Goal: Transaction & Acquisition: Purchase product/service

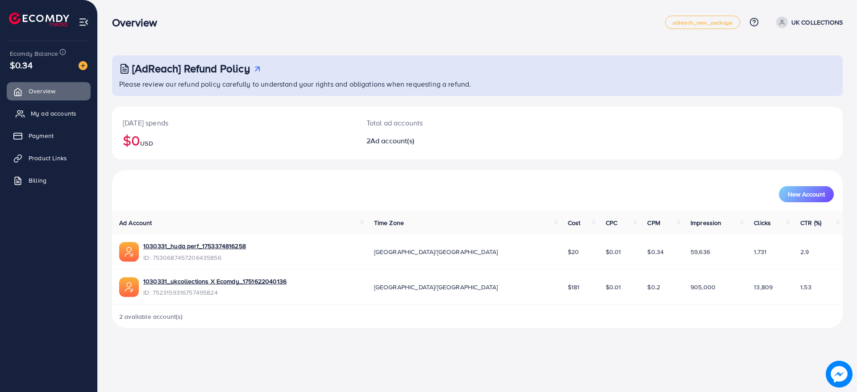
click at [53, 115] on span "My ad accounts" at bounding box center [54, 113] width 46 height 9
click at [77, 105] on link "My ad accounts" at bounding box center [49, 113] width 84 height 18
click at [23, 109] on icon at bounding box center [20, 113] width 9 height 9
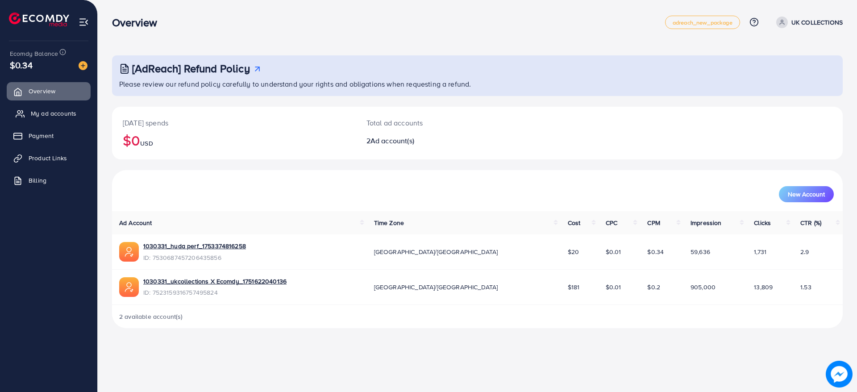
click at [23, 109] on icon at bounding box center [20, 113] width 9 height 9
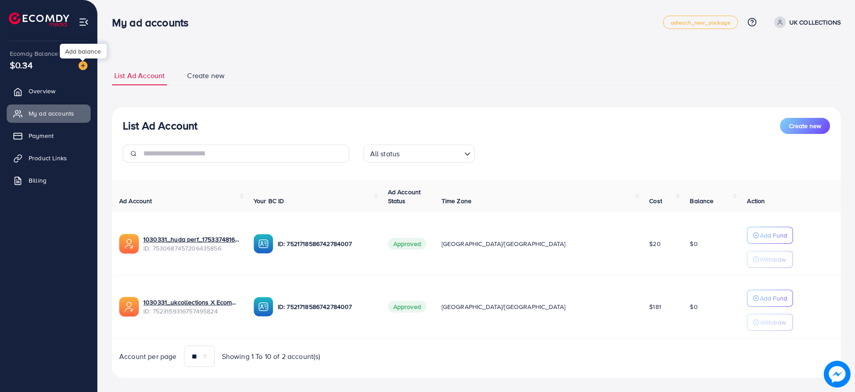
click at [83, 69] on img at bounding box center [83, 65] width 9 height 9
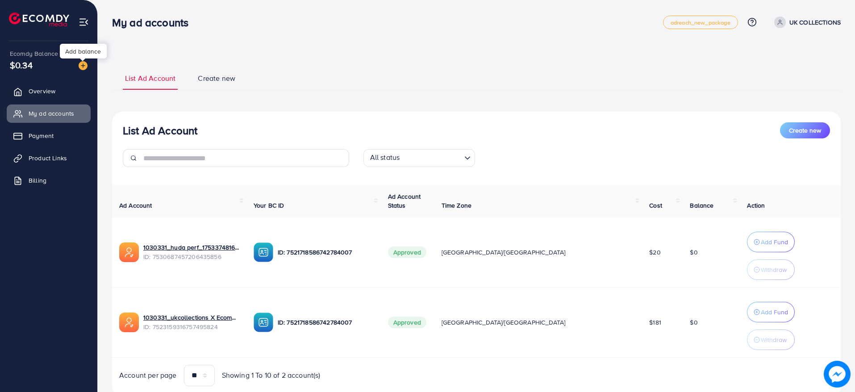
click at [83, 69] on img at bounding box center [83, 65] width 9 height 9
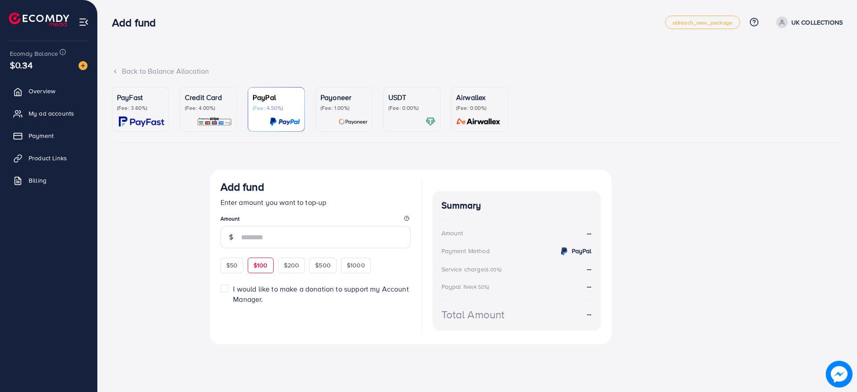
click at [270, 266] on div "$100" at bounding box center [261, 265] width 26 height 15
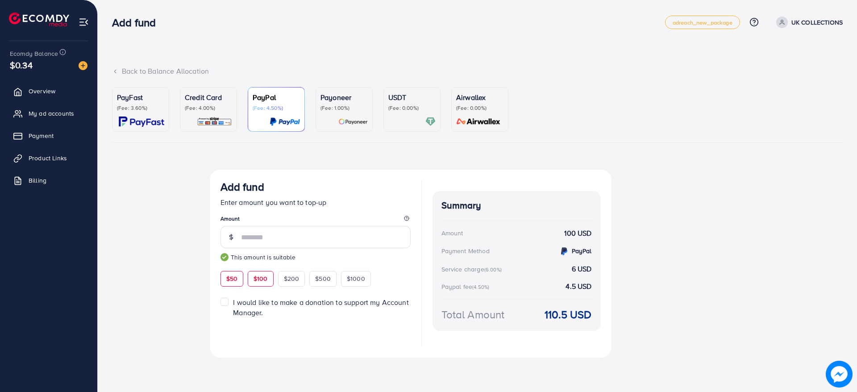
click at [236, 278] on span "$50" at bounding box center [231, 278] width 11 height 9
click at [252, 281] on div "$100" at bounding box center [261, 278] width 26 height 15
click at [224, 278] on div "$50" at bounding box center [231, 278] width 23 height 15
type input "**"
click at [150, 100] on p "PayFast" at bounding box center [140, 97] width 47 height 11
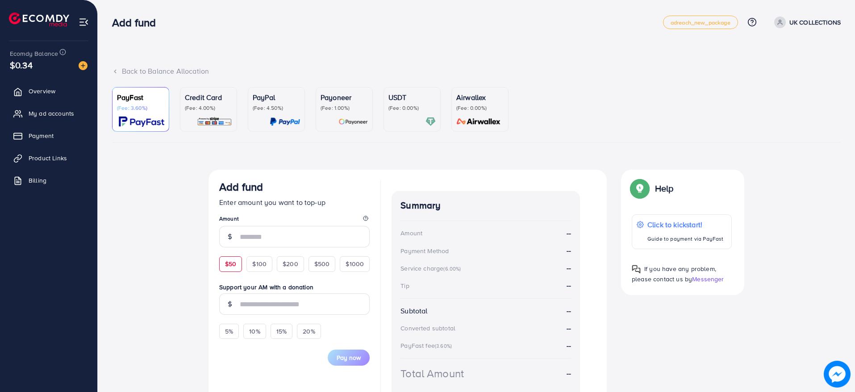
click at [232, 270] on div "$50" at bounding box center [230, 263] width 23 height 15
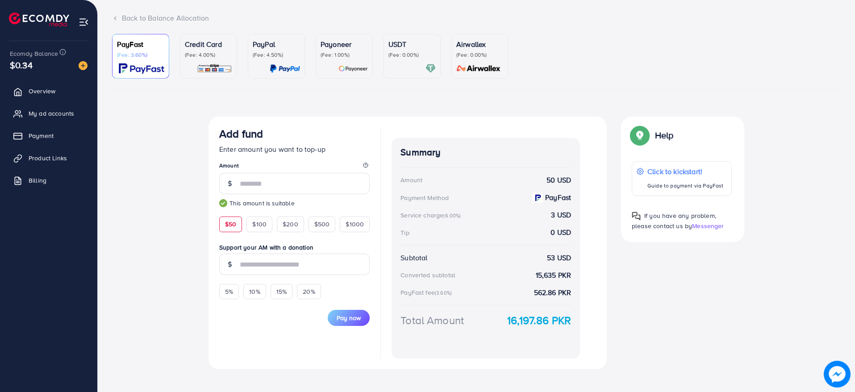
scroll to position [54, 0]
click at [265, 228] on span "$100" at bounding box center [259, 223] width 14 height 9
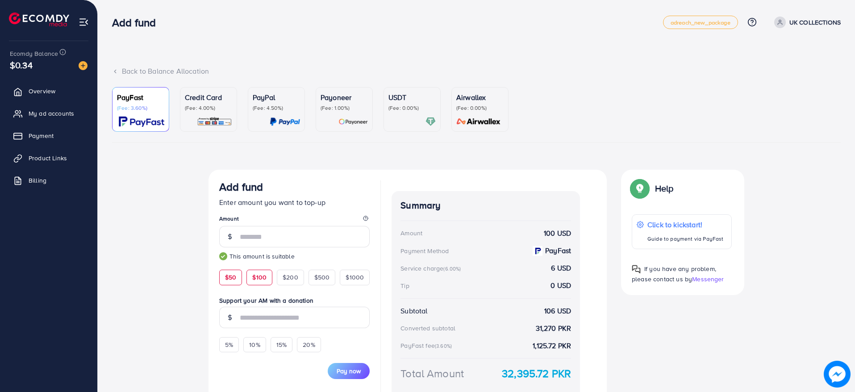
click at [233, 273] on span "$50" at bounding box center [230, 277] width 11 height 9
type input "**"
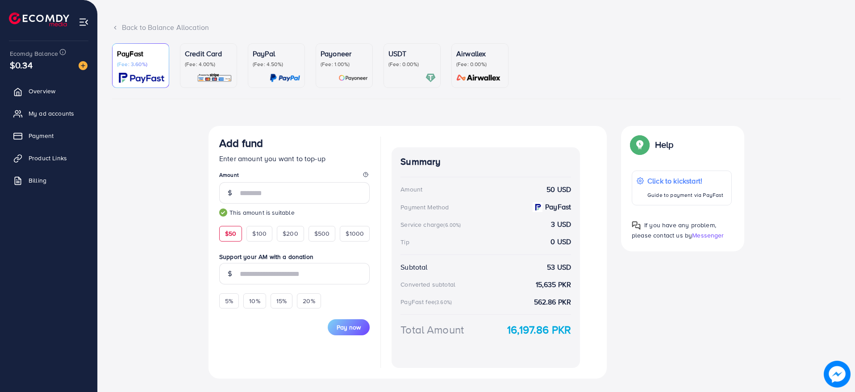
scroll to position [44, 0]
click at [318, 270] on input "text" at bounding box center [305, 272] width 130 height 21
click at [234, 299] on div "5%" at bounding box center [229, 300] width 20 height 15
click at [290, 265] on input "***" at bounding box center [305, 272] width 130 height 21
type input "*"
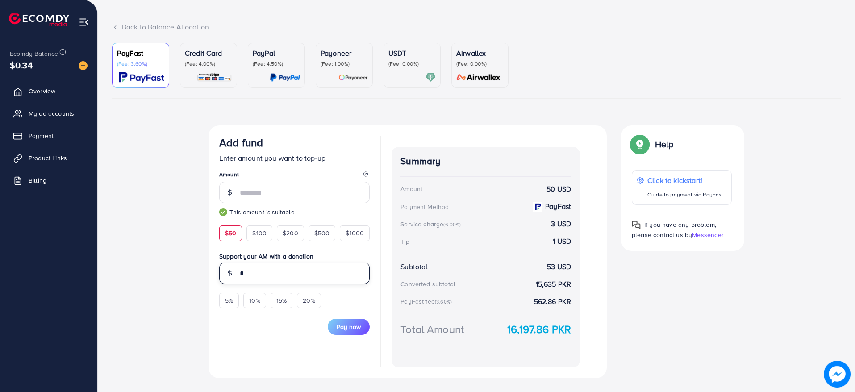
type input "*"
click at [300, 331] on div "Pay now" at bounding box center [294, 321] width 150 height 27
click at [292, 265] on input "*" at bounding box center [305, 272] width 130 height 21
click at [290, 329] on div "Pay now" at bounding box center [294, 321] width 150 height 27
click at [600, 280] on div "Add fund Enter amount you want to top-up Amount ** This amount is suitable $50 …" at bounding box center [407, 251] width 398 height 253
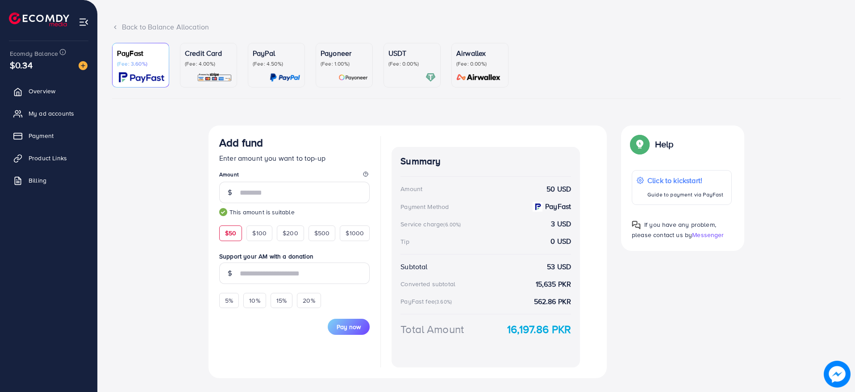
scroll to position [0, 0]
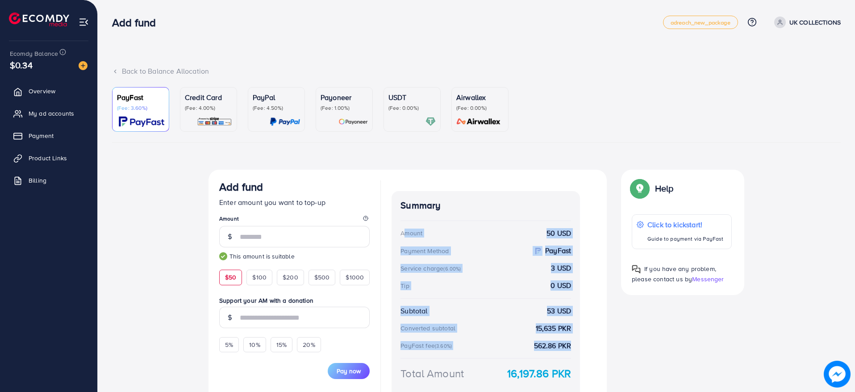
drag, startPoint x: 398, startPoint y: 232, endPoint x: 586, endPoint y: 349, distance: 222.3
click at [586, 349] on div "Add fund Enter amount you want to top-up Amount ** This amount is suitable $50 …" at bounding box center [407, 296] width 398 height 253
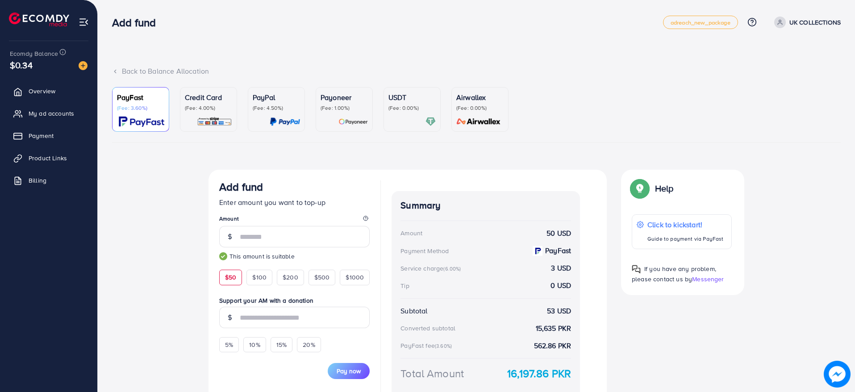
drag, startPoint x: 578, startPoint y: 336, endPoint x: 534, endPoint y: 77, distance: 263.0
click at [534, 77] on div "Back to Balance Allocation PayFast (Fee: 3.60%) Credit Card (Fee: 4.00%) PayPal…" at bounding box center [476, 253] width 728 height 374
click at [534, 77] on div "Back to Balance Allocation" at bounding box center [476, 76] width 728 height 21
